Goal: Task Accomplishment & Management: Complete application form

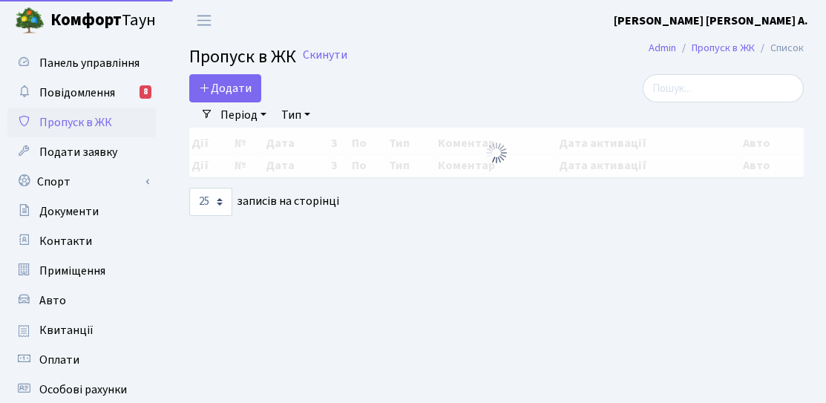
select select "25"
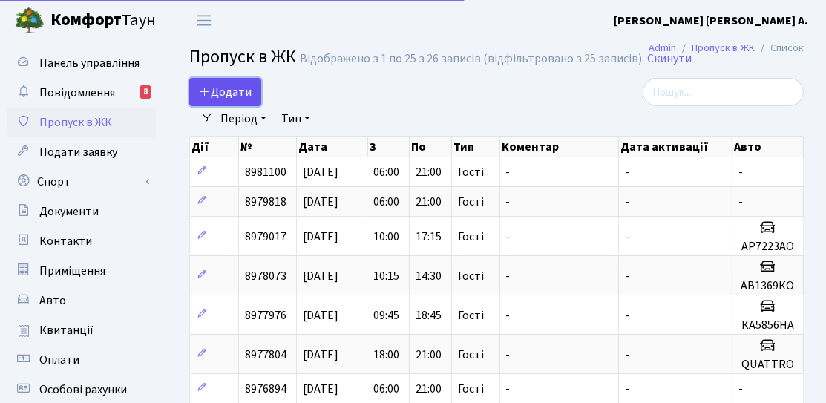
click at [234, 102] on link "Додати" at bounding box center [225, 92] width 72 height 28
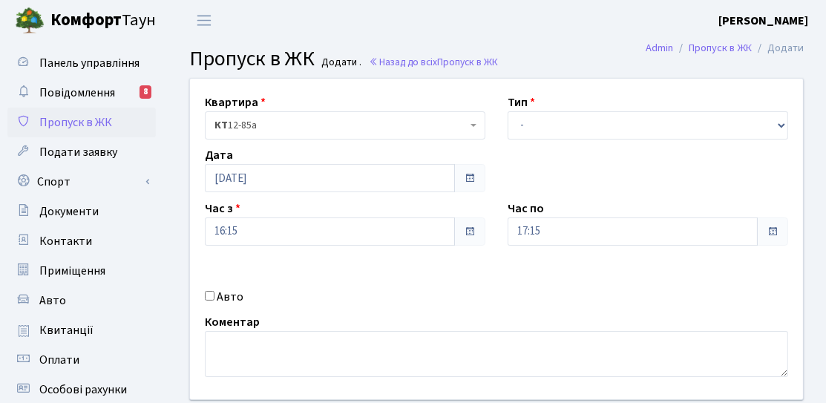
click at [626, 101] on div "Тип - Доставка Таксі Гості Сервіс" at bounding box center [647, 116] width 303 height 46
click at [614, 126] on select "- Доставка Таксі Гості Сервіс" at bounding box center [647, 125] width 280 height 28
select select "3"
click at [507, 111] on select "- Доставка Таксі Гості Сервіс" at bounding box center [647, 125] width 280 height 28
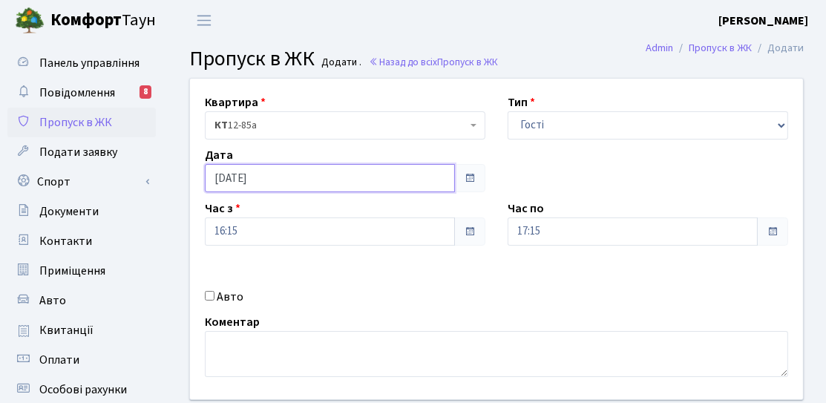
click at [307, 174] on input "[DATE]" at bounding box center [330, 178] width 250 height 28
click at [559, 175] on div "Квартира <b>КТ</b>&nbsp;&nbsp;&nbsp;&nbsp;12-85а КТ 12-85а Тип - Доставка Таксі…" at bounding box center [496, 239] width 635 height 320
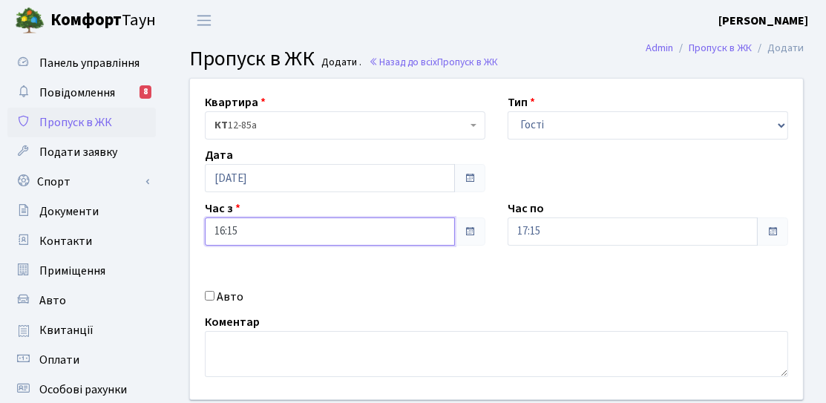
click at [402, 231] on input "16:15" at bounding box center [330, 231] width 250 height 28
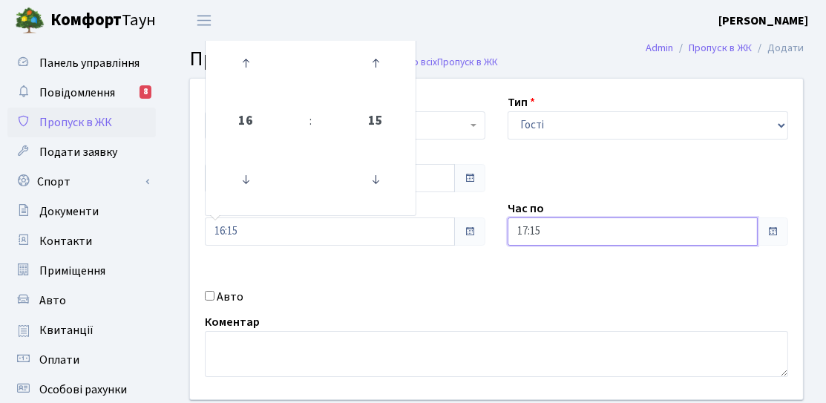
click at [612, 229] on input "17:15" at bounding box center [632, 231] width 250 height 28
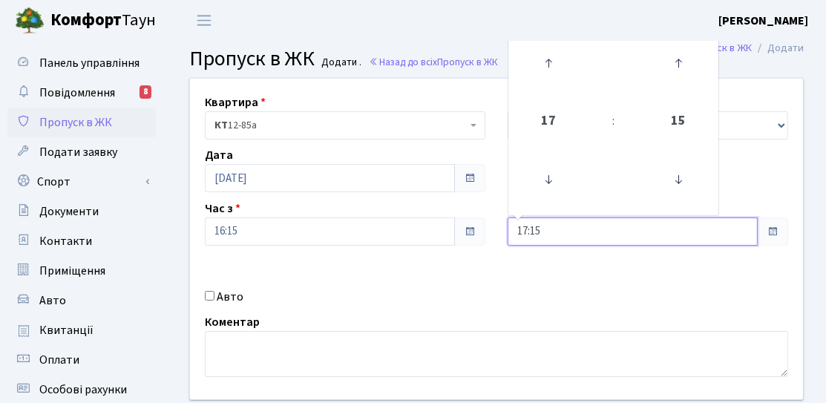
click at [555, 93] on td at bounding box center [548, 63] width 75 height 65
click at [555, 76] on icon at bounding box center [548, 63] width 40 height 40
click at [554, 76] on icon at bounding box center [548, 63] width 40 height 40
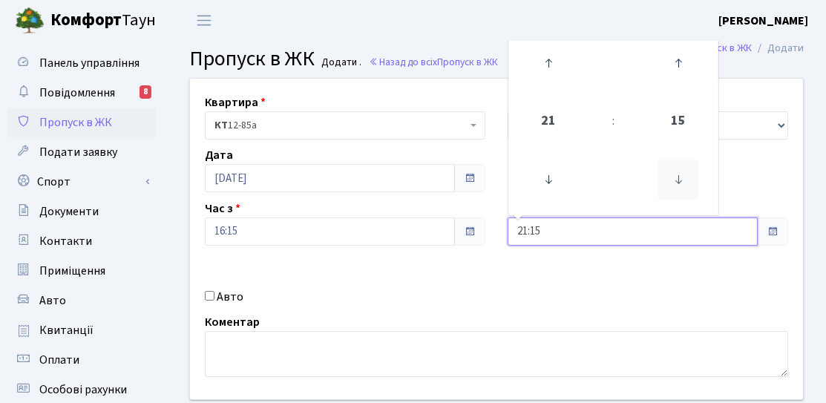
drag, startPoint x: 687, startPoint y: 142, endPoint x: 680, endPoint y: 160, distance: 19.3
click at [685, 146] on td "15" at bounding box center [677, 122] width 75 height 52
click at [669, 185] on icon at bounding box center [678, 180] width 40 height 40
click at [669, 183] on icon at bounding box center [678, 180] width 40 height 40
click at [668, 64] on icon at bounding box center [678, 63] width 40 height 40
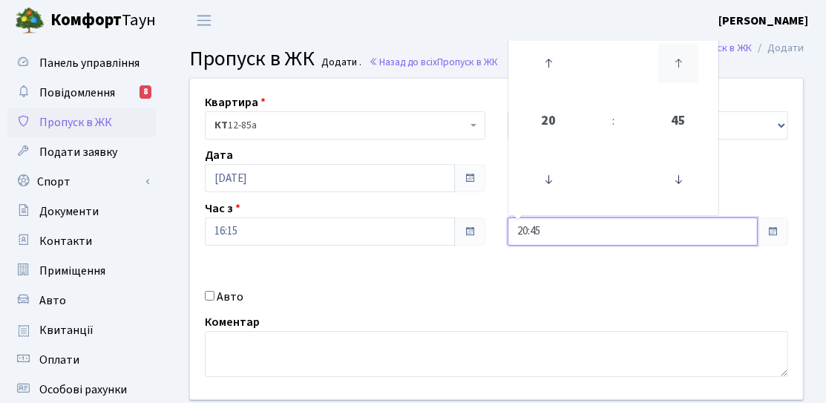
type input "21:00"
click at [442, 257] on div "Квартира <b>КТ</b>&nbsp;&nbsp;&nbsp;&nbsp;12-85а КТ 12-85а Тип - Доставка Таксі…" at bounding box center [496, 239] width 635 height 320
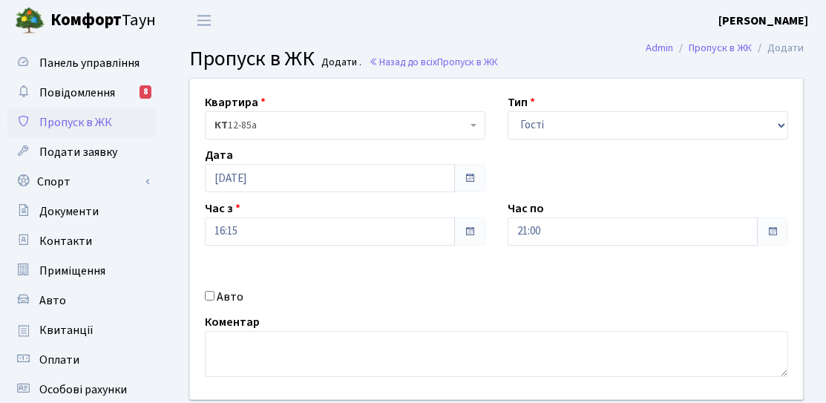
click at [226, 300] on label "Авто" at bounding box center [230, 297] width 27 height 18
click at [214, 300] on input "Авто" at bounding box center [210, 296] width 10 height 10
checkbox input "true"
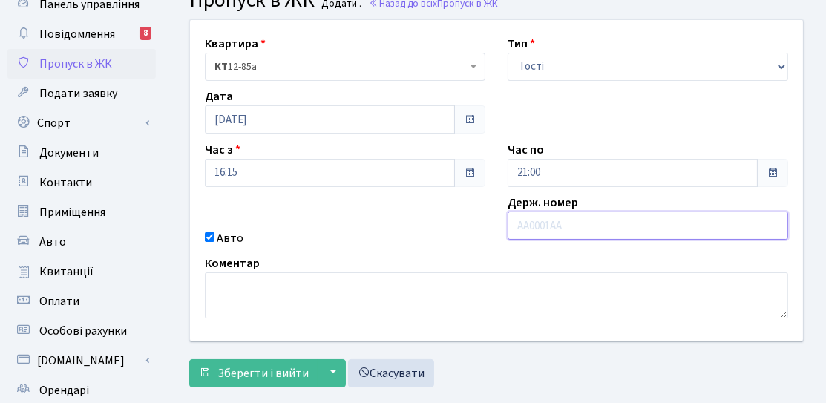
scroll to position [223, 0]
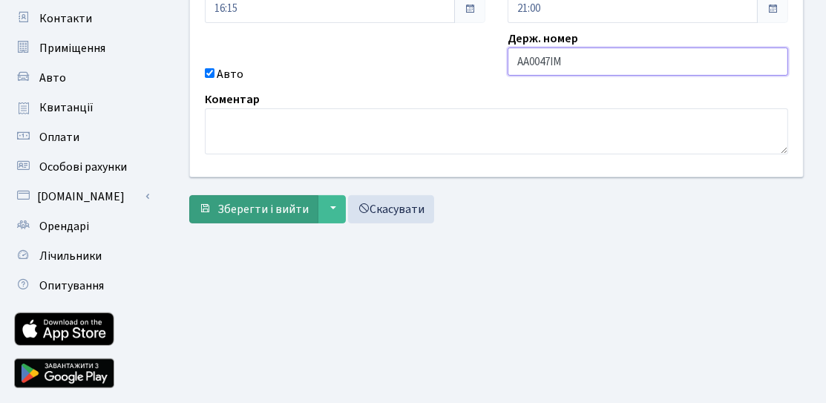
type input "AA0047IM"
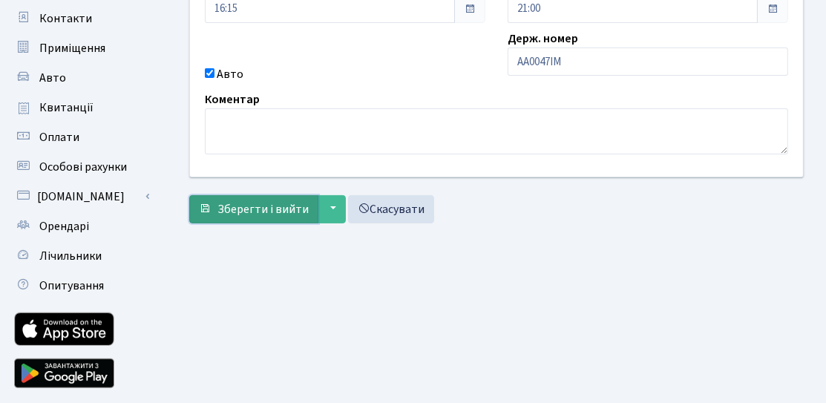
click at [249, 201] on span "Зберегти і вийти" at bounding box center [262, 209] width 91 height 16
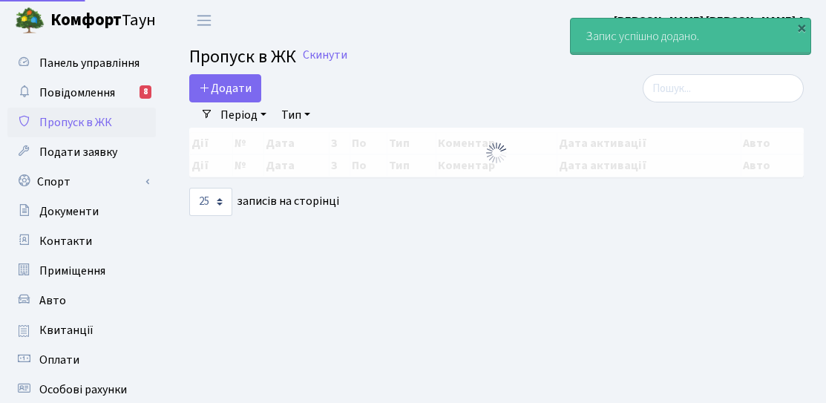
select select "25"
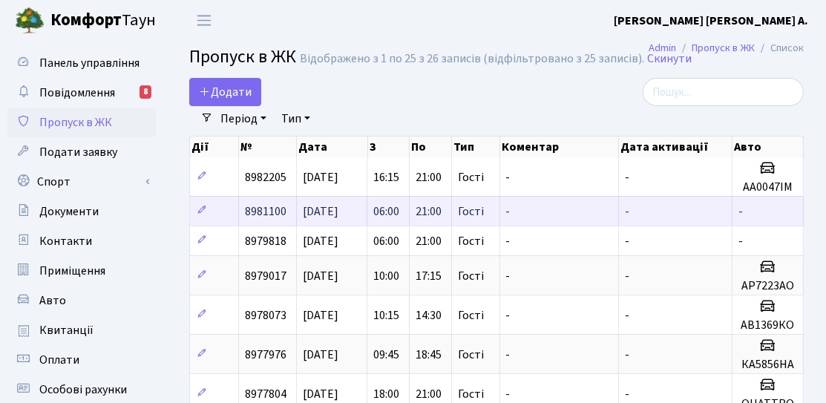
click at [289, 211] on td "8981100" at bounding box center [268, 211] width 58 height 30
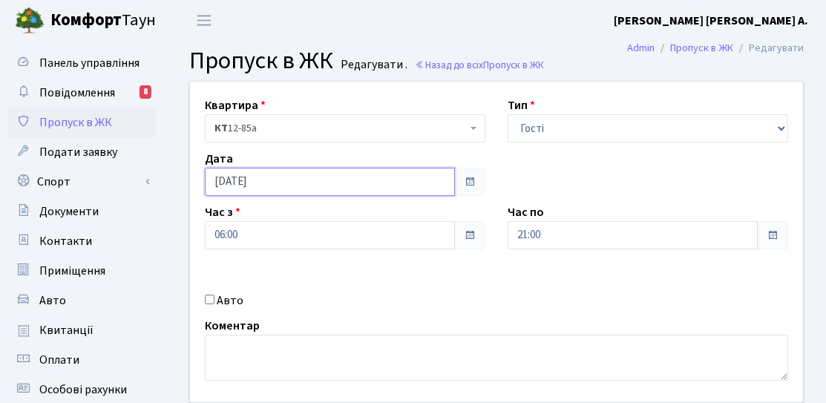
click at [275, 191] on input "[DATE]" at bounding box center [330, 182] width 250 height 28
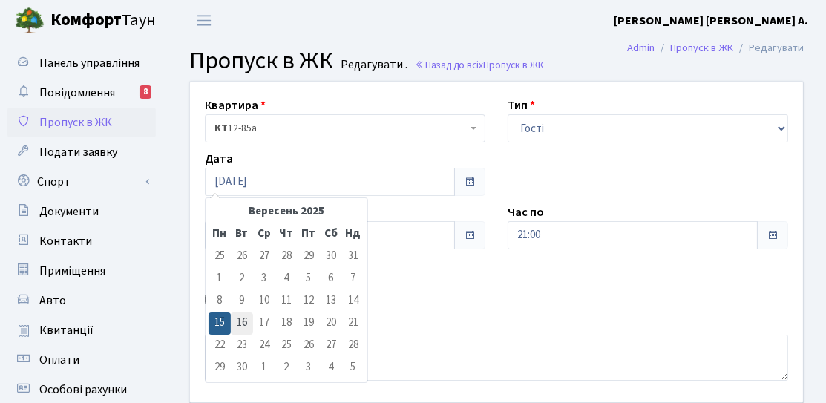
click at [237, 326] on td "16" at bounding box center [242, 323] width 22 height 22
type input "[DATE]"
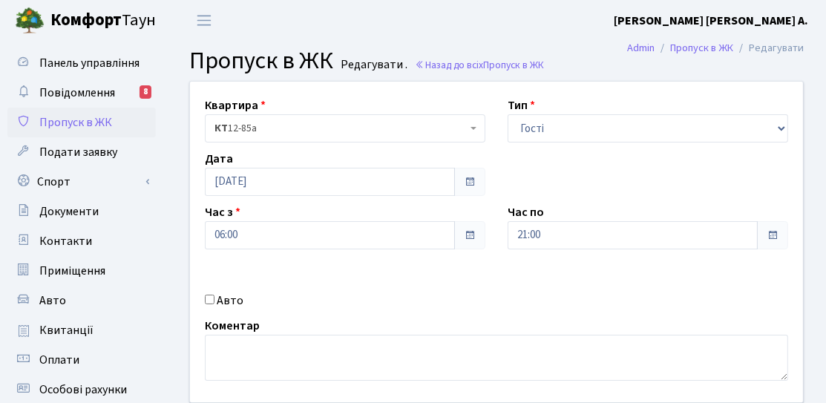
click at [348, 211] on div "Час з 06:00" at bounding box center [345, 226] width 303 height 46
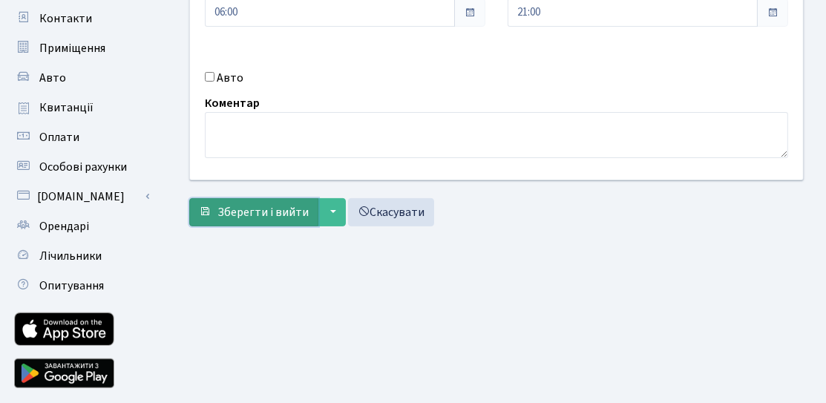
click at [282, 220] on button "Зберегти і вийти" at bounding box center [253, 212] width 129 height 28
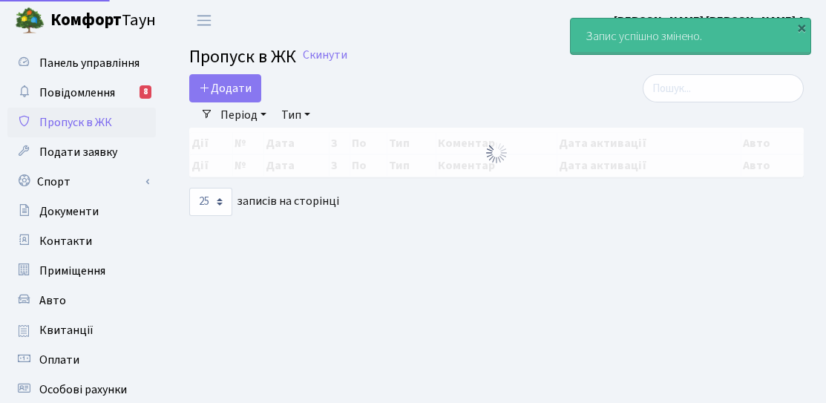
select select "25"
